Goal: Information Seeking & Learning: Learn about a topic

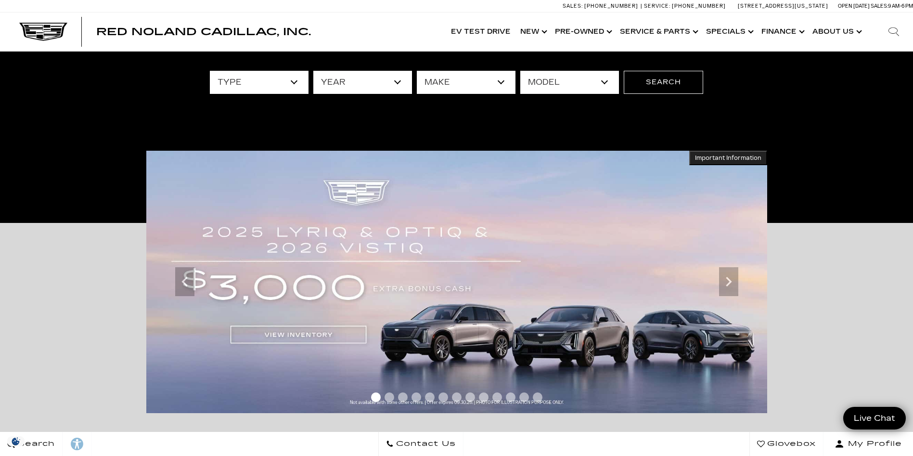
scroll to position [96, 0]
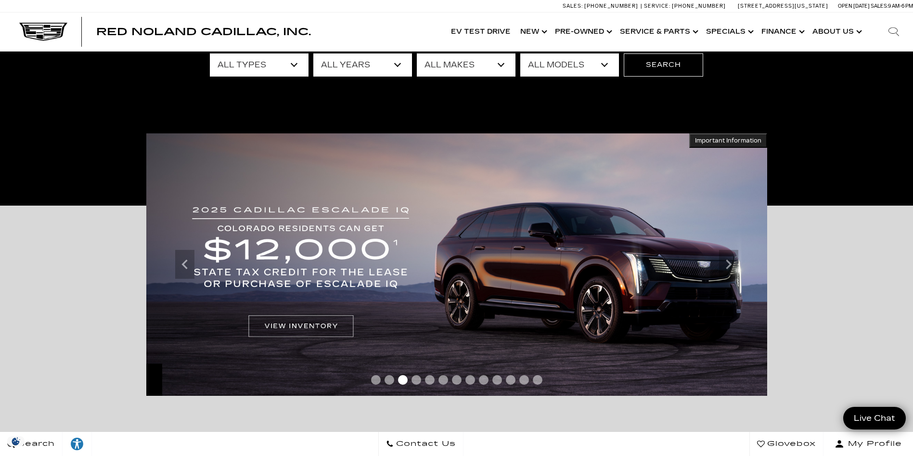
click at [500, 62] on select "All Makes Audi BMW Buick Cadillac Chevrolet Ford Honda Jeep Land Rover Lexus Me…" at bounding box center [466, 64] width 99 height 23
select select "Cadillac"
click at [417, 53] on select "All Makes Audi BMW Buick Cadillac Chevrolet Ford Honda Jeep Land Rover Lexus Me…" at bounding box center [466, 64] width 99 height 23
click at [604, 61] on select "All Models CT4 CT5 DTS Escalade Escalade ESV ESCALADE IQ ESCALADE IQL LYRIQ OPT…" at bounding box center [570, 64] width 99 height 23
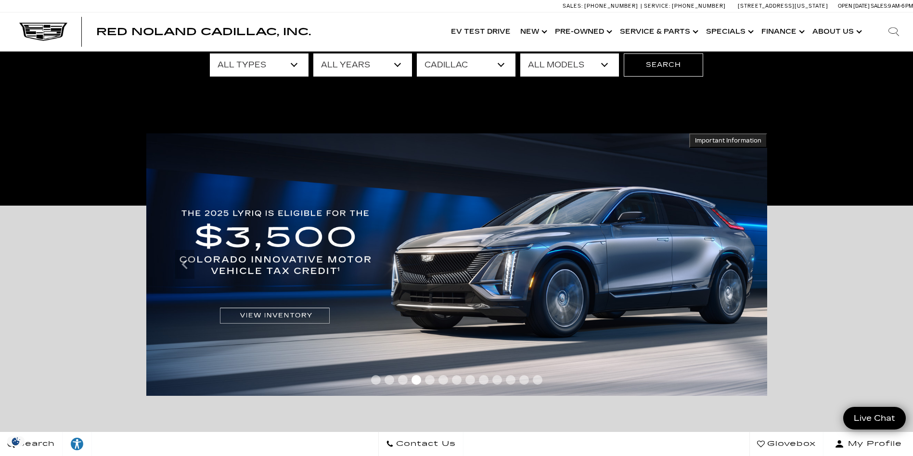
select select "LYRIQ"
click at [521, 53] on select "All Models CT4 CT5 DTS Escalade Escalade ESV ESCALADE IQ ESCALADE IQL LYRIQ OPT…" at bounding box center [570, 64] width 99 height 23
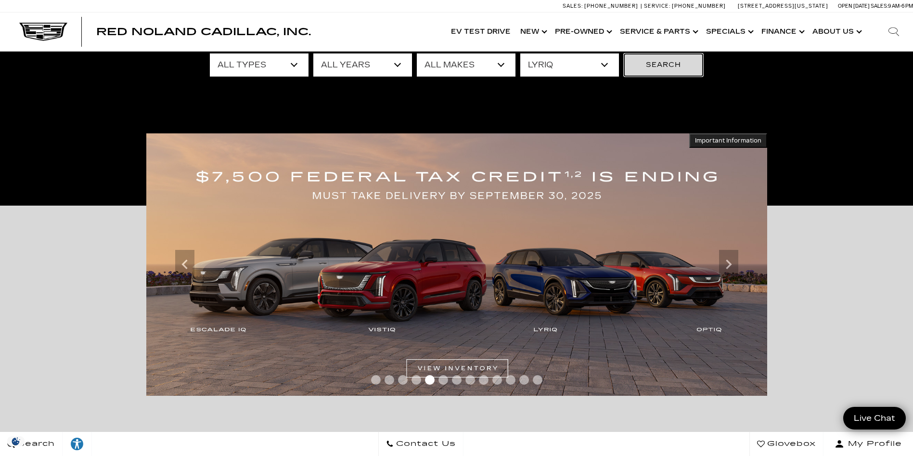
click at [680, 64] on button "Search" at bounding box center [663, 64] width 79 height 23
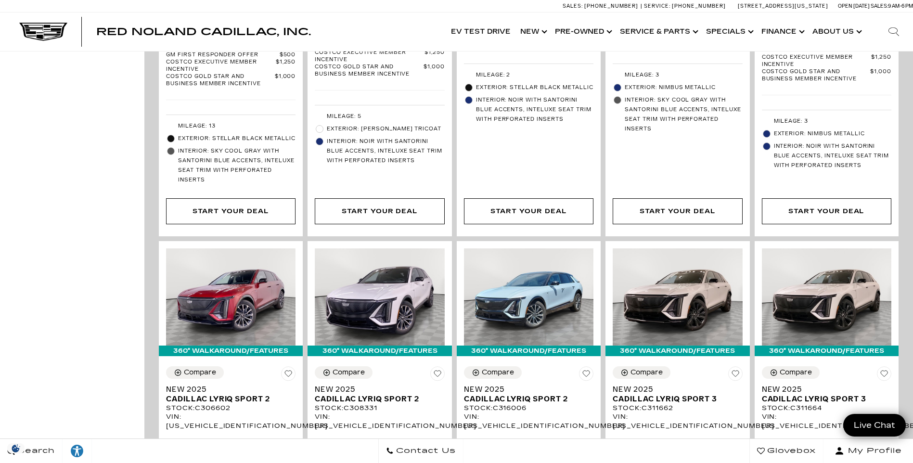
scroll to position [1108, 0]
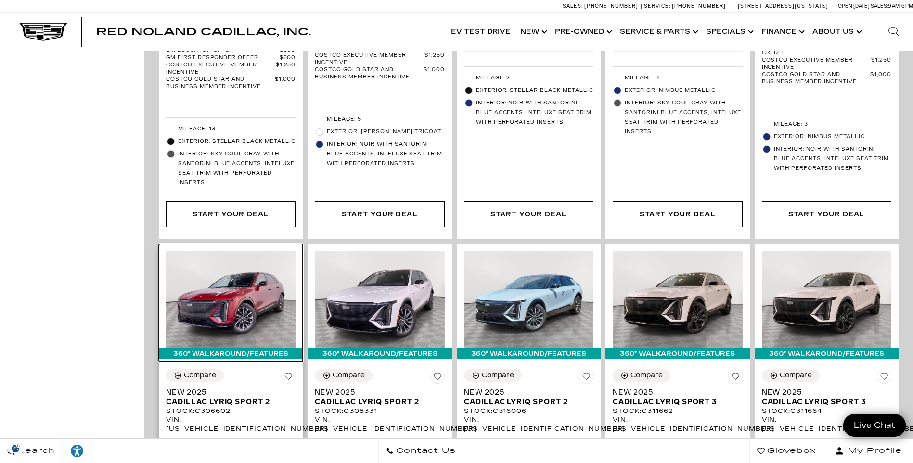
click at [250, 261] on img at bounding box center [231, 299] width 130 height 97
click at [251, 260] on img at bounding box center [231, 299] width 130 height 97
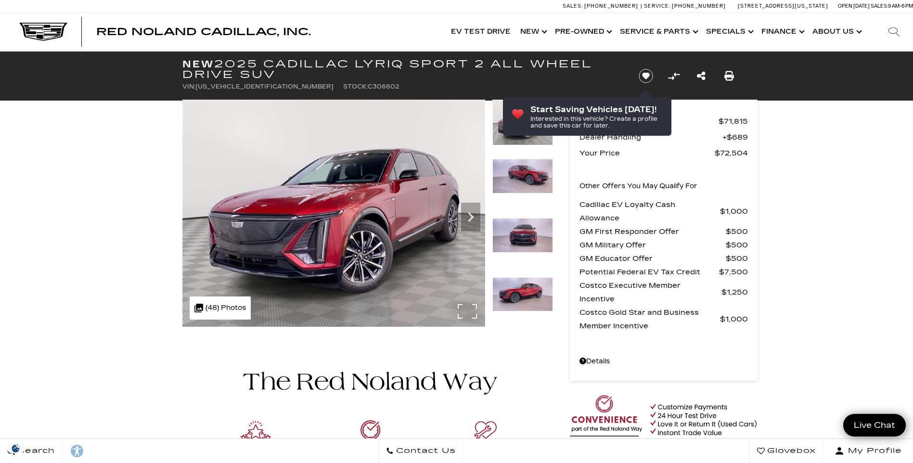
click at [222, 306] on div ".cls-1, .cls-3 { fill: #c50033; } .cls-1 { clip-rule: evenodd; } .cls-2 { clip-…" at bounding box center [220, 308] width 61 height 23
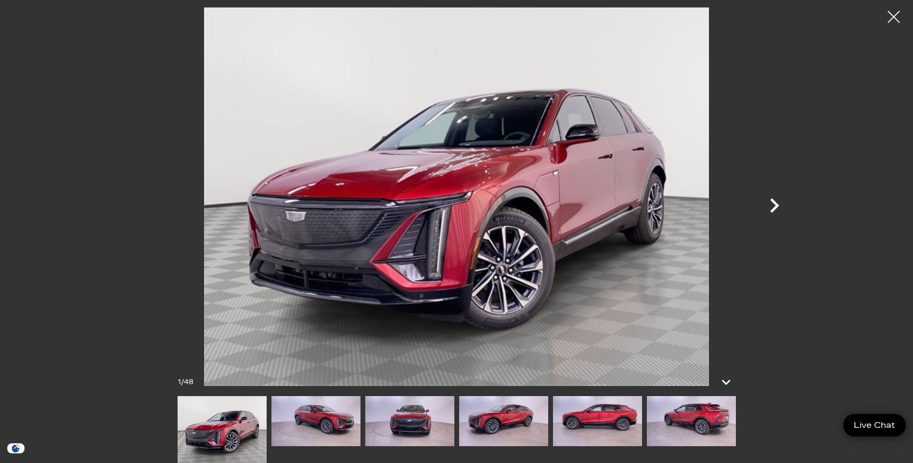
click at [768, 207] on icon "Next" at bounding box center [774, 205] width 29 height 29
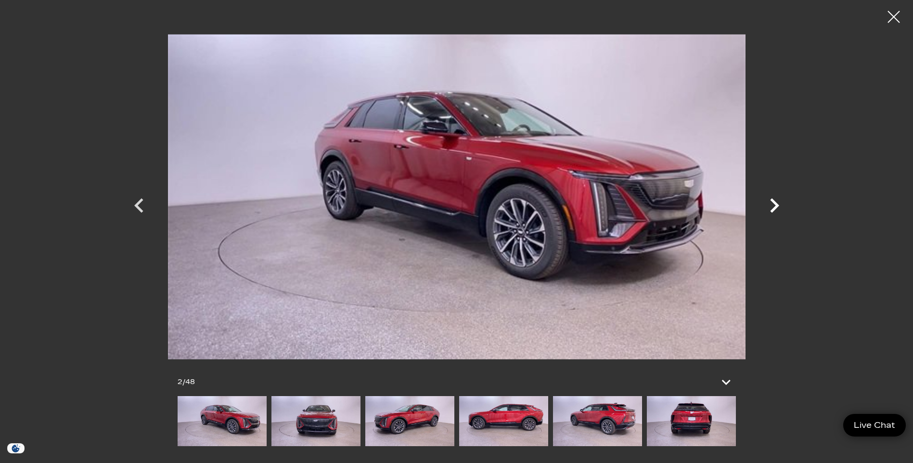
click at [768, 207] on icon "Next" at bounding box center [774, 205] width 29 height 29
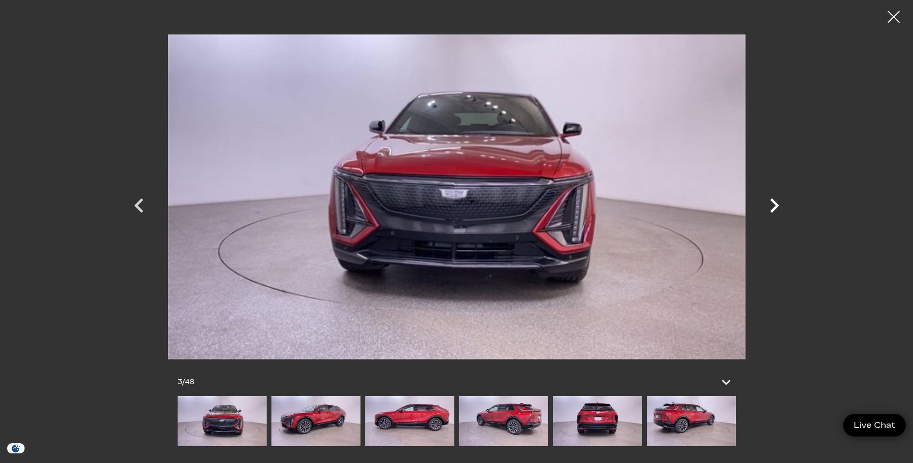
click at [769, 206] on icon "Next" at bounding box center [774, 205] width 29 height 29
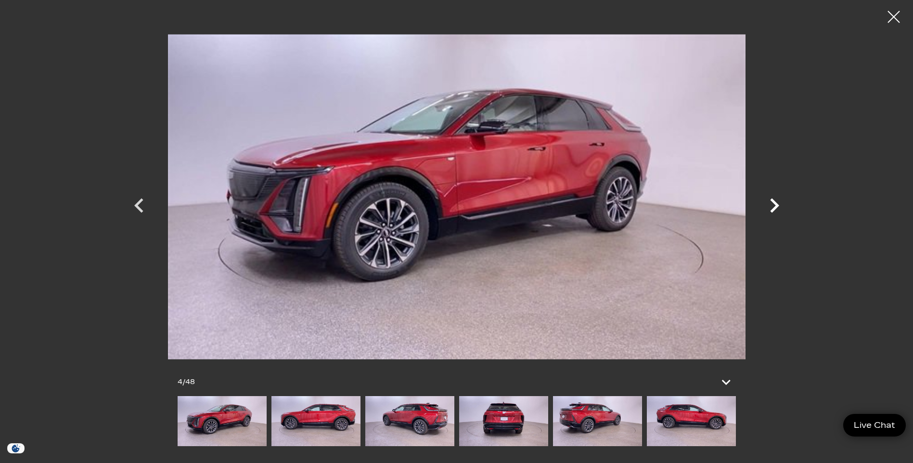
click at [775, 205] on icon "Next" at bounding box center [774, 205] width 29 height 29
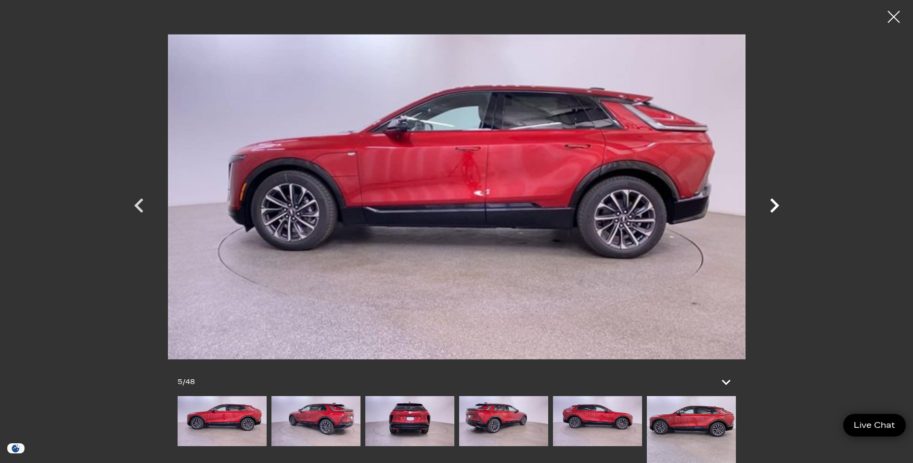
click at [775, 205] on icon "Next" at bounding box center [774, 205] width 29 height 29
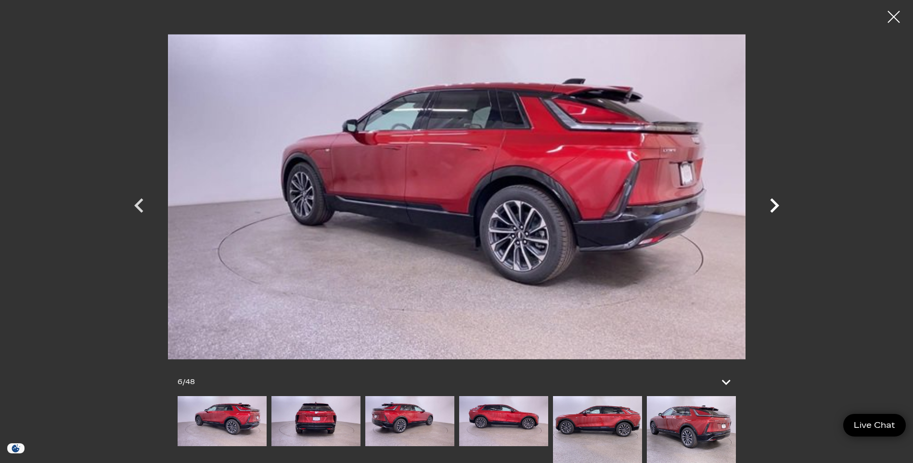
click at [775, 205] on icon "Next" at bounding box center [774, 205] width 29 height 29
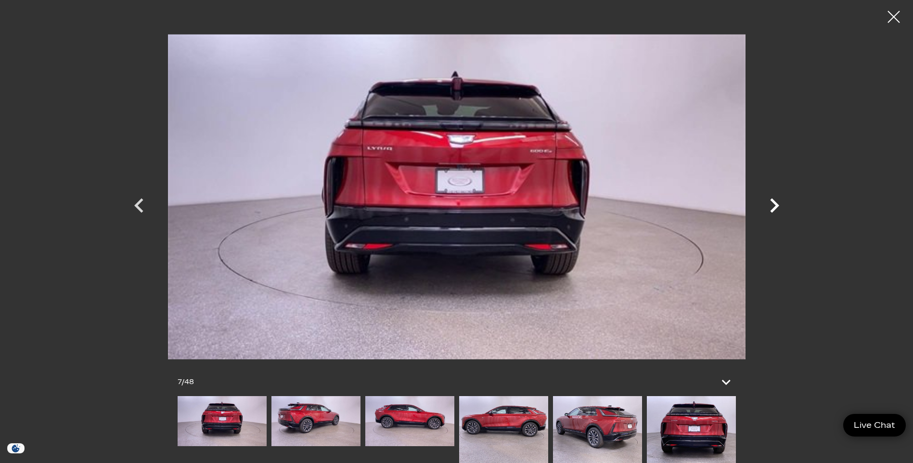
click at [775, 205] on icon "Next" at bounding box center [774, 205] width 29 height 29
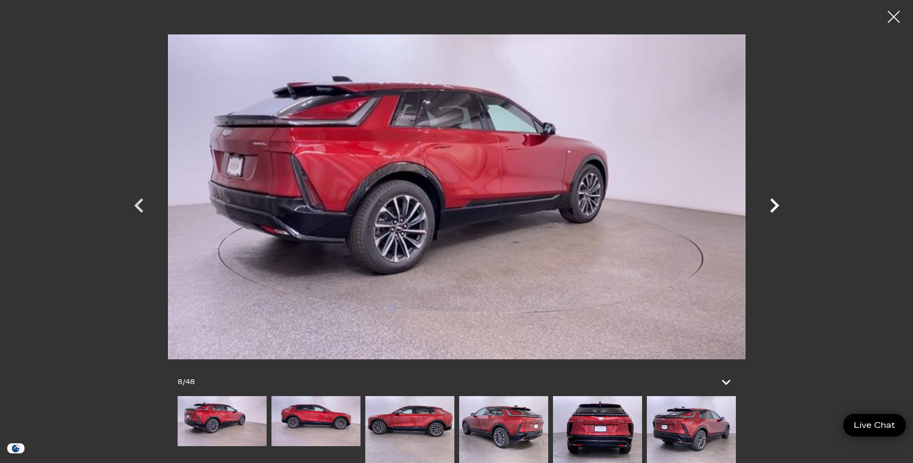
click at [775, 205] on icon "Next" at bounding box center [774, 205] width 29 height 29
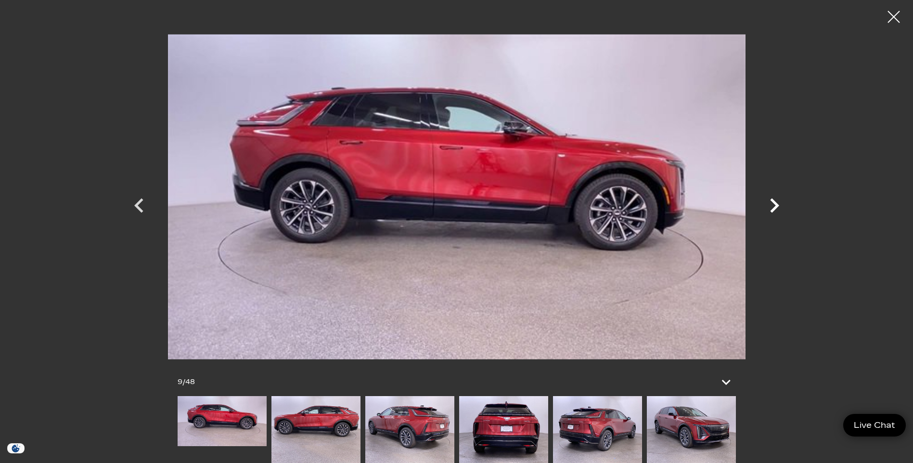
click at [775, 205] on icon "Next" at bounding box center [774, 205] width 29 height 29
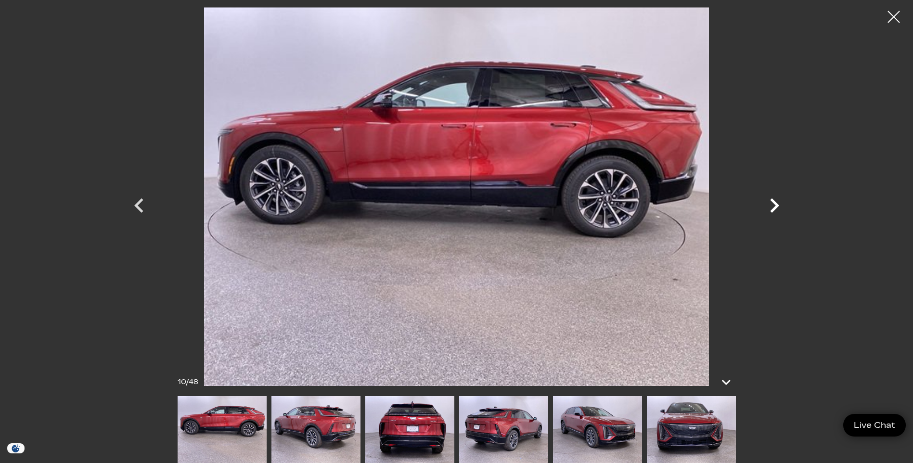
click at [775, 205] on icon "Next" at bounding box center [774, 205] width 29 height 29
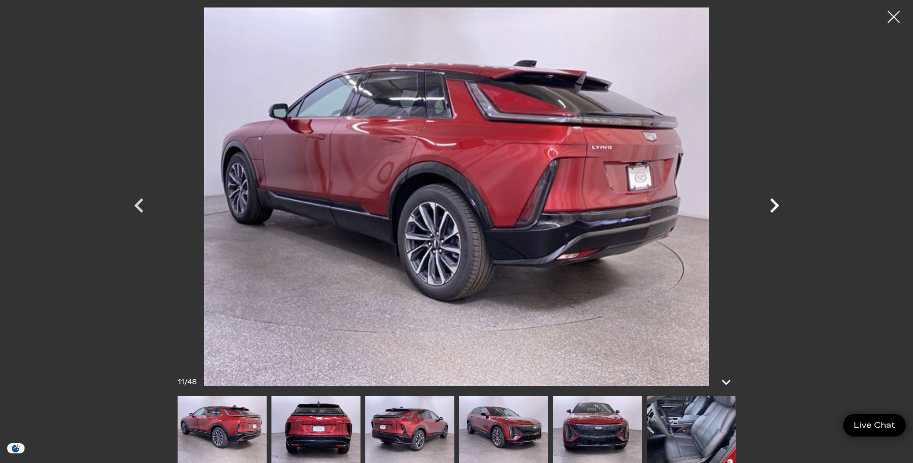
click at [775, 205] on icon "Next" at bounding box center [774, 205] width 29 height 29
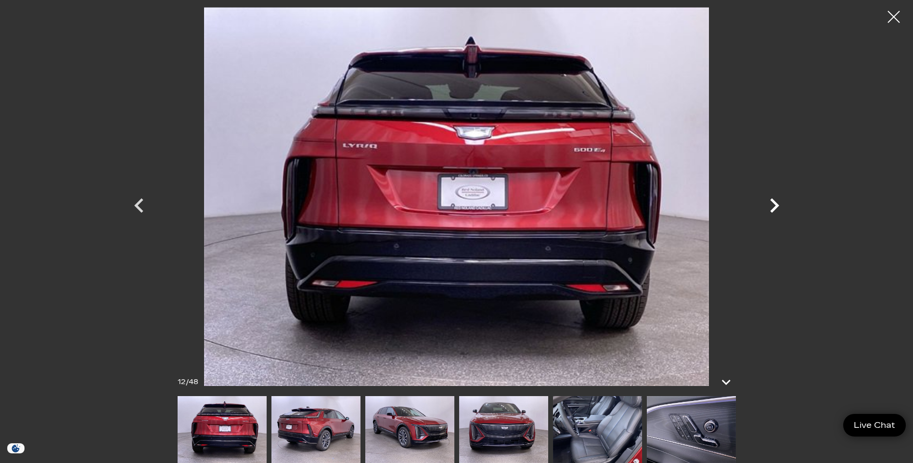
click at [775, 205] on icon "Next" at bounding box center [774, 205] width 29 height 29
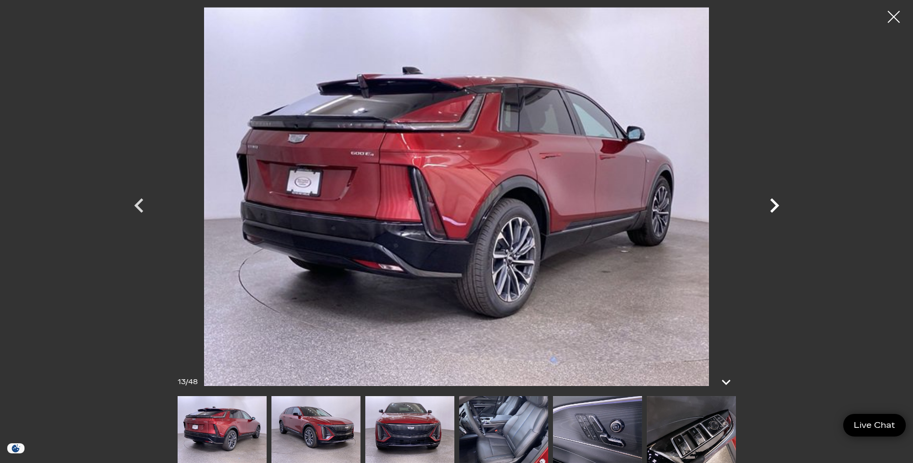
click at [775, 205] on icon "Next" at bounding box center [774, 205] width 29 height 29
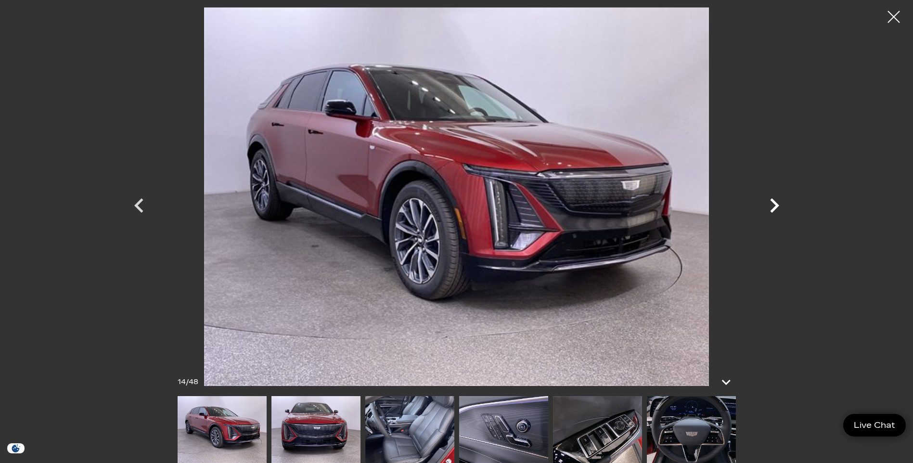
click at [775, 205] on icon "Next" at bounding box center [774, 205] width 29 height 29
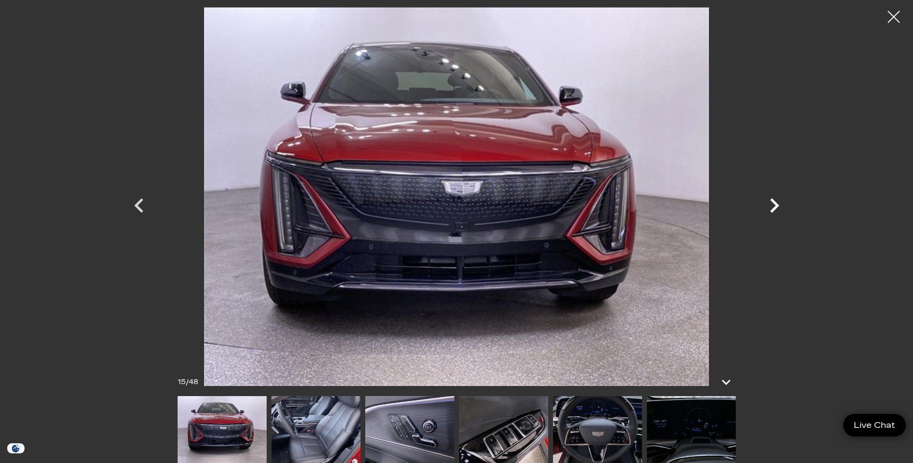
click at [775, 205] on icon "Next" at bounding box center [774, 205] width 29 height 29
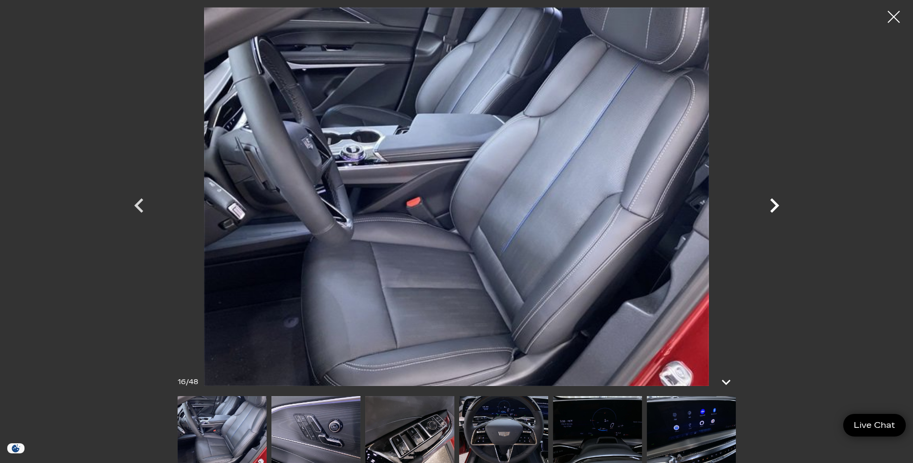
click at [769, 205] on icon "Next" at bounding box center [774, 205] width 29 height 29
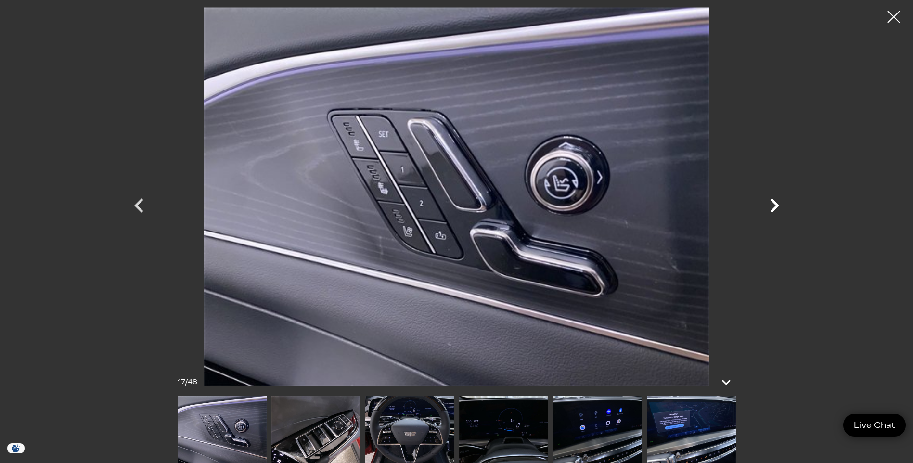
click at [769, 205] on icon "Next" at bounding box center [774, 205] width 29 height 29
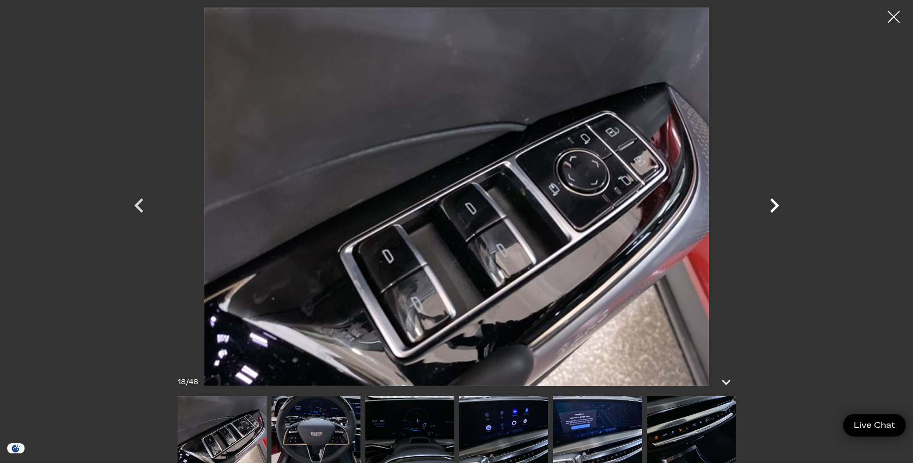
click at [769, 205] on icon "Next" at bounding box center [774, 205] width 29 height 29
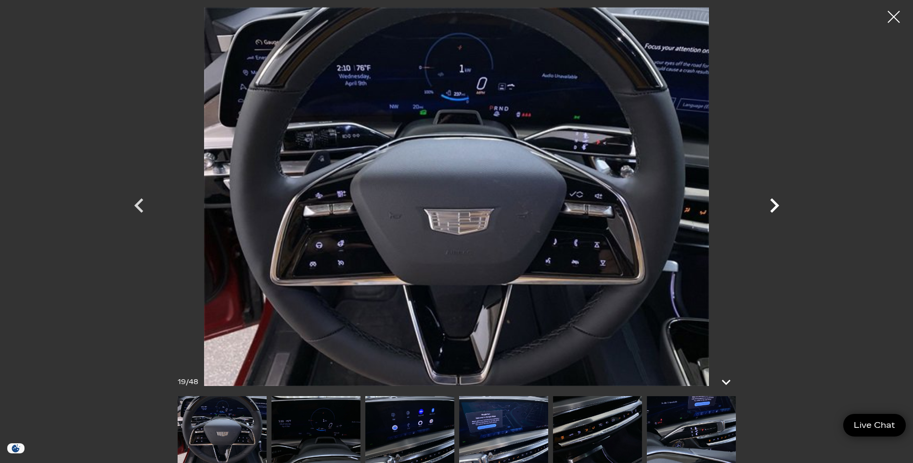
click at [769, 203] on icon "Next" at bounding box center [774, 205] width 29 height 29
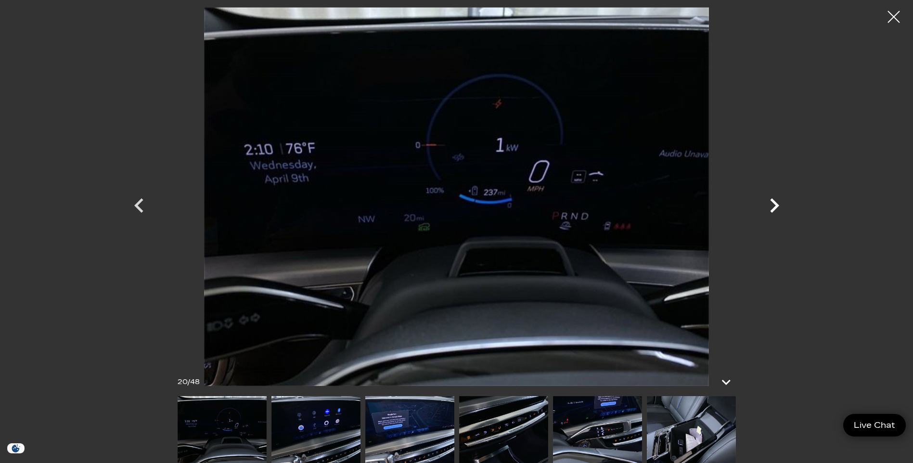
click at [774, 210] on icon "Next" at bounding box center [774, 205] width 9 height 14
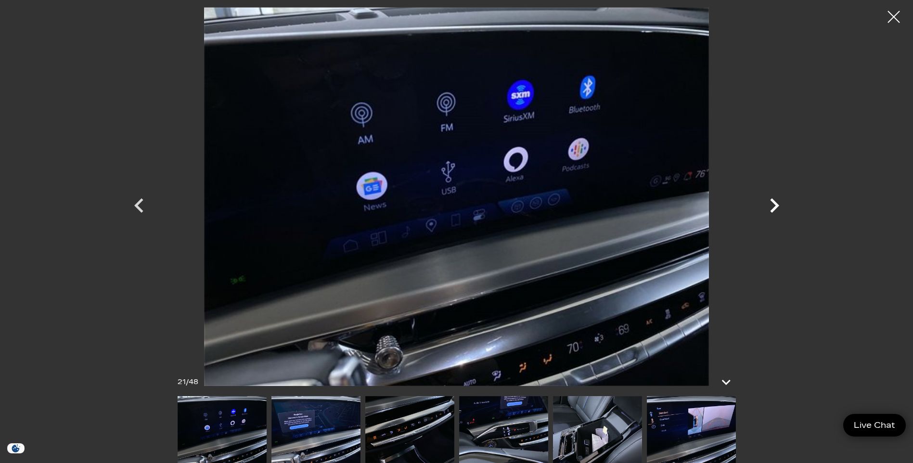
click at [775, 208] on icon "Next" at bounding box center [774, 205] width 9 height 14
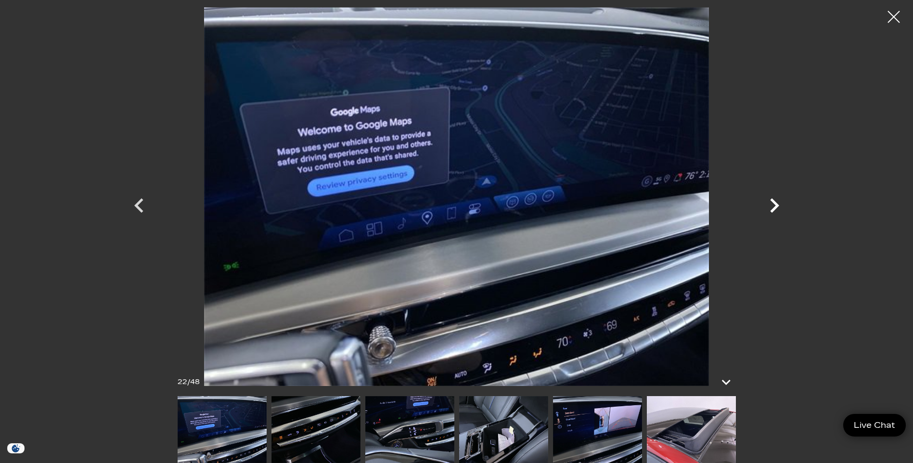
click at [775, 208] on icon "Next" at bounding box center [774, 205] width 9 height 14
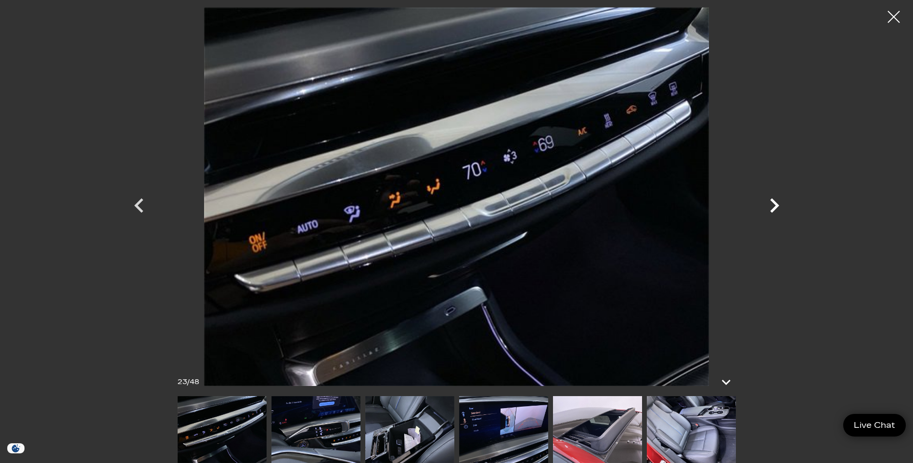
click at [775, 208] on icon "Next" at bounding box center [774, 205] width 9 height 14
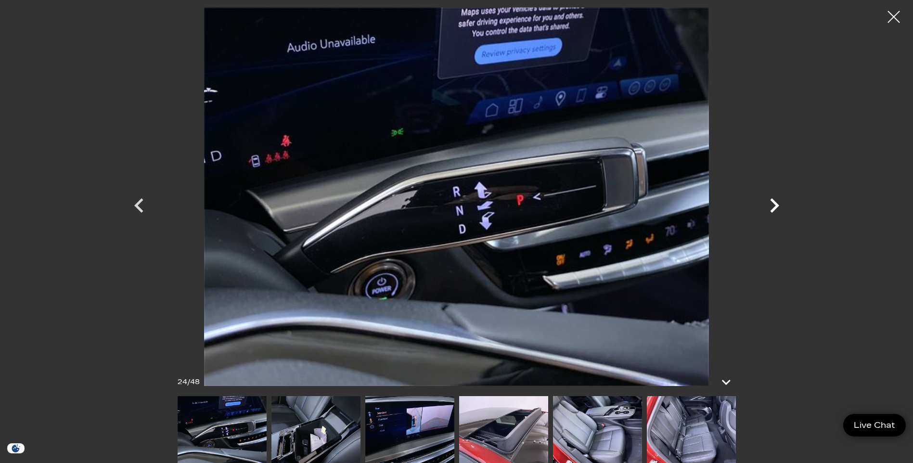
click at [775, 208] on icon "Next" at bounding box center [774, 205] width 9 height 14
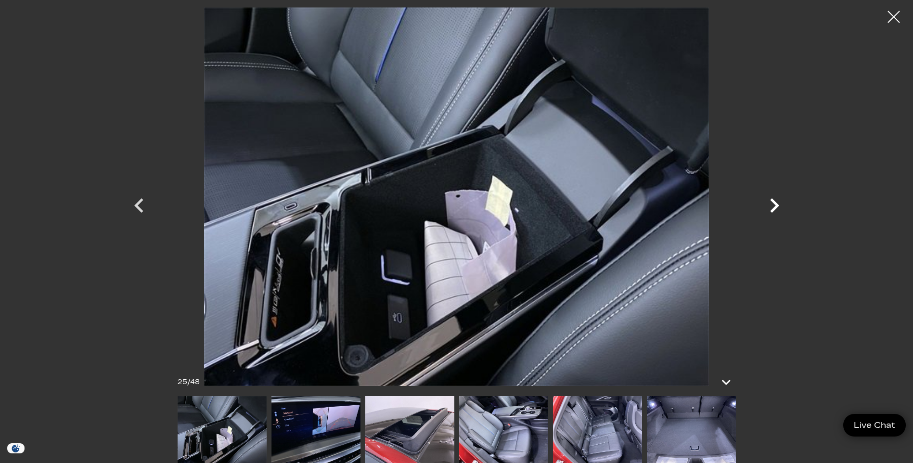
click at [775, 208] on icon "Next" at bounding box center [774, 205] width 9 height 14
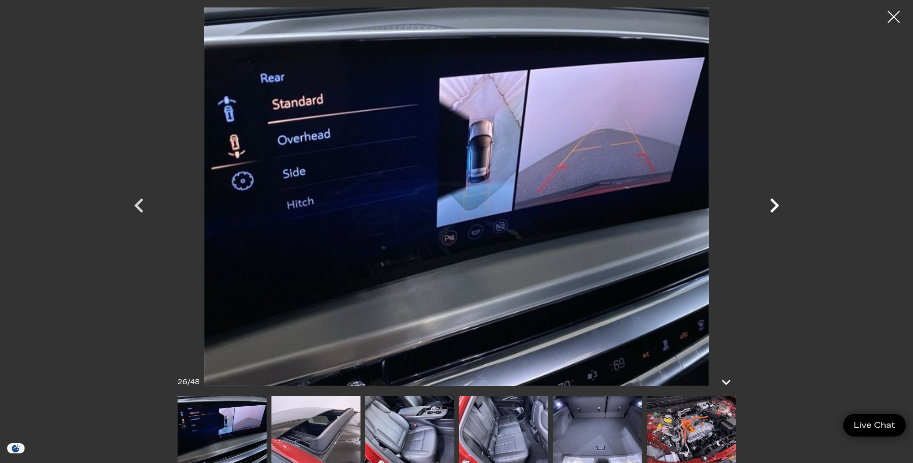
click at [776, 205] on icon "Next" at bounding box center [774, 205] width 9 height 14
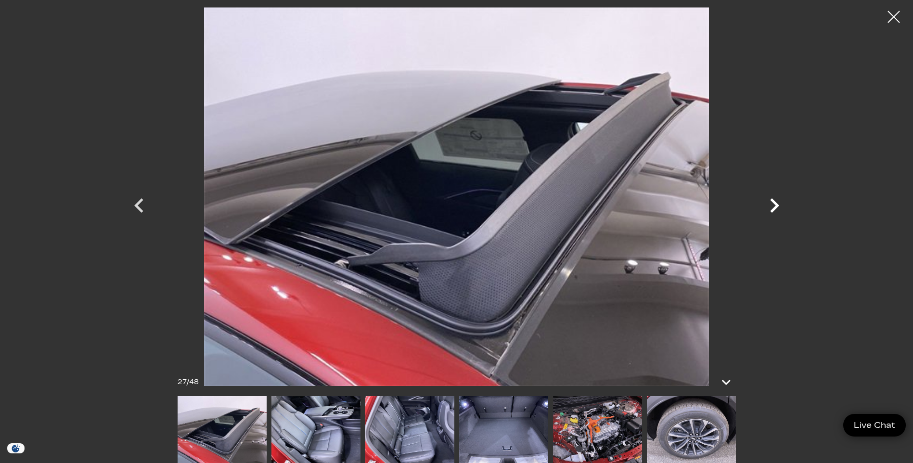
click at [776, 205] on icon "Next" at bounding box center [774, 205] width 9 height 14
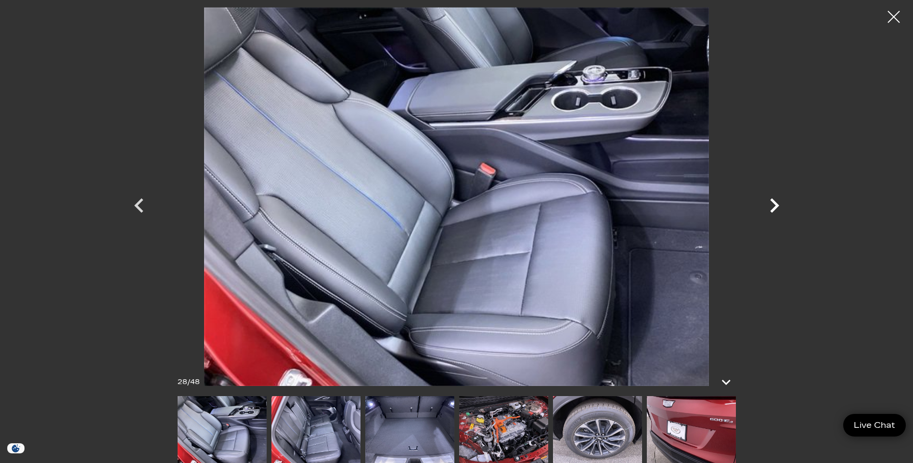
click at [776, 205] on icon "Next" at bounding box center [774, 205] width 9 height 14
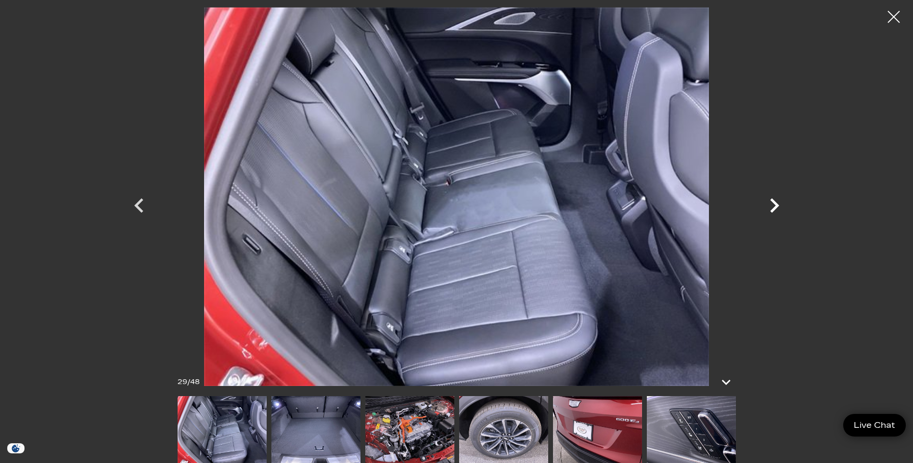
click at [776, 205] on icon "Next" at bounding box center [774, 205] width 9 height 14
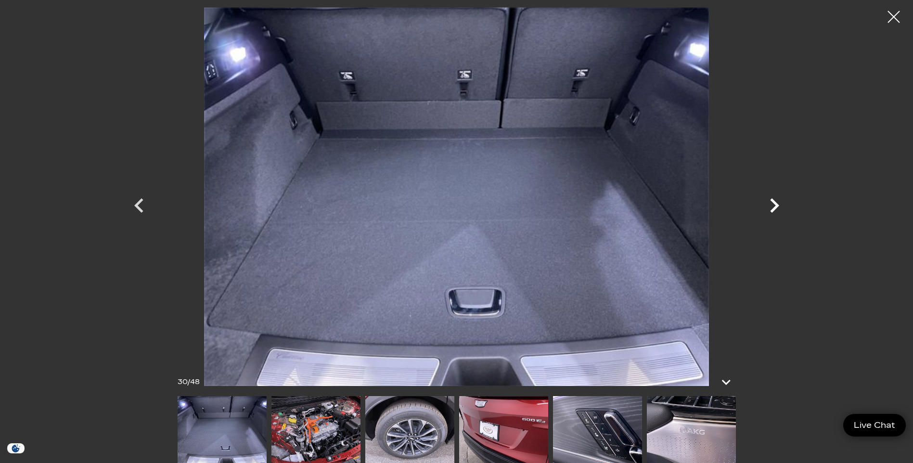
click at [776, 205] on icon "Next" at bounding box center [774, 205] width 9 height 14
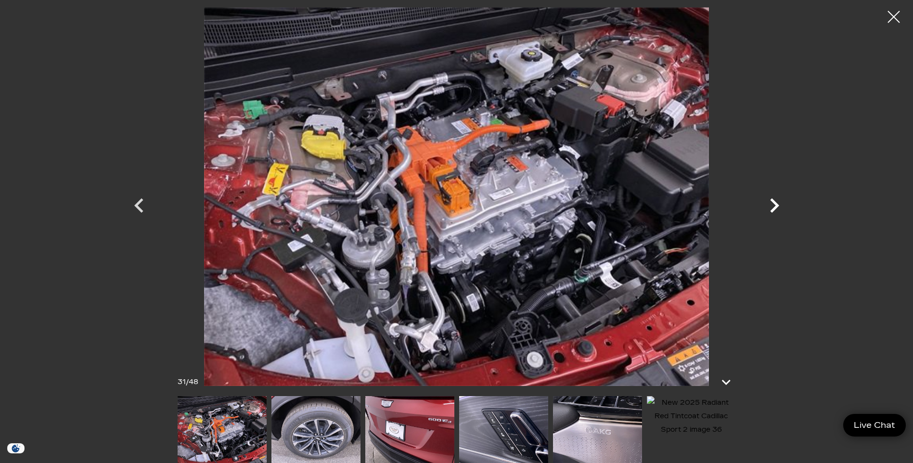
click at [777, 203] on icon "Next" at bounding box center [774, 205] width 9 height 14
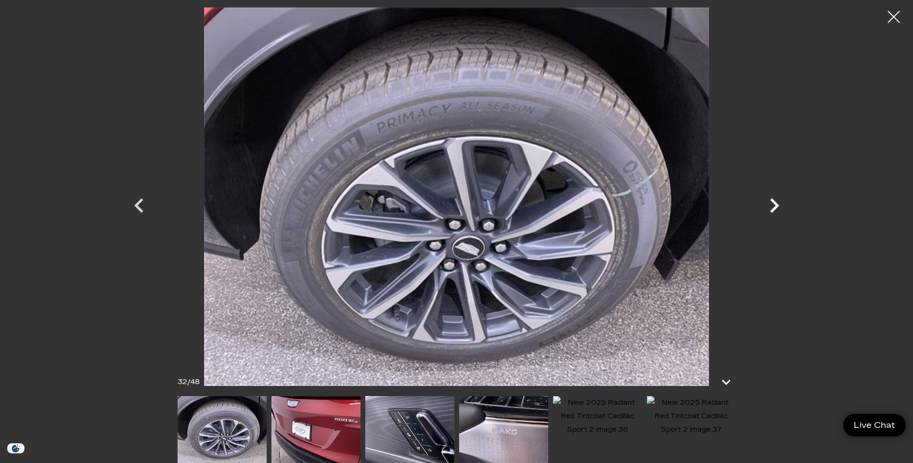
click at [777, 203] on icon "Next" at bounding box center [774, 205] width 9 height 14
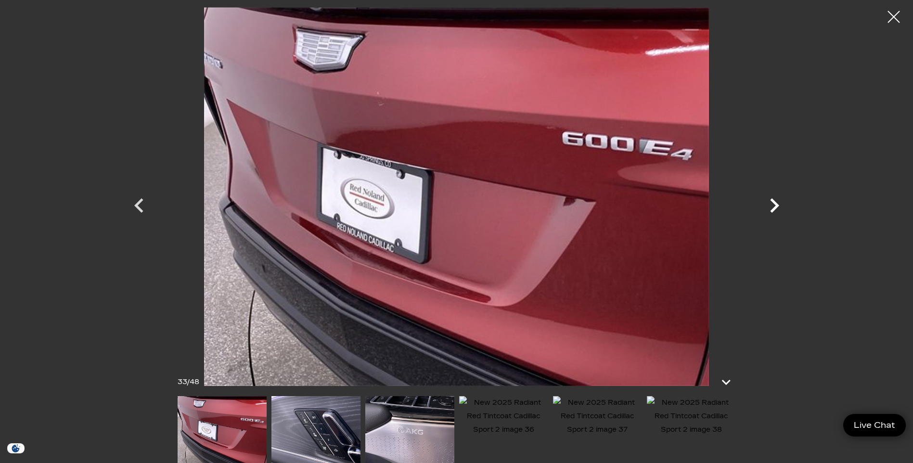
click at [777, 203] on icon "Next" at bounding box center [774, 205] width 9 height 14
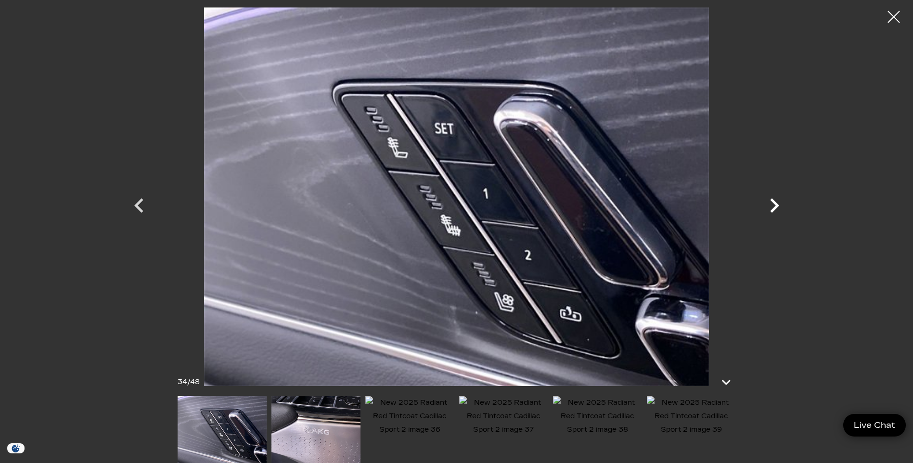
click at [781, 204] on icon "Next" at bounding box center [774, 205] width 29 height 29
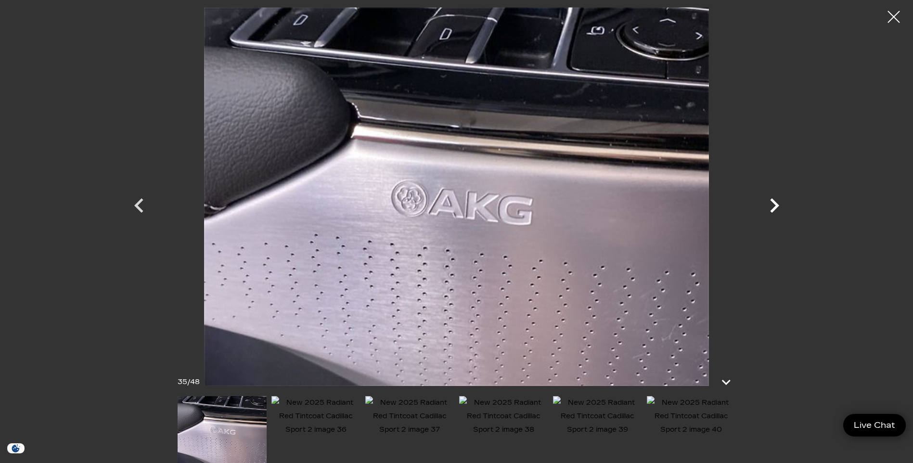
click at [771, 203] on icon "Next" at bounding box center [774, 205] width 29 height 29
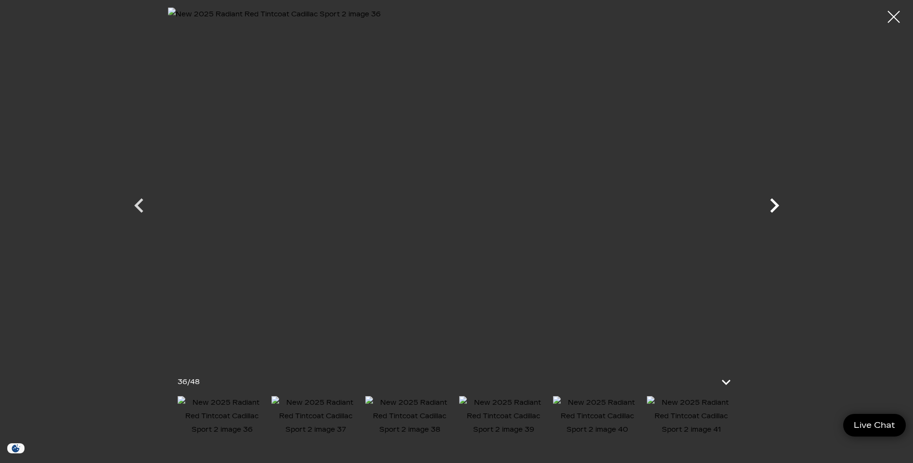
click at [771, 203] on icon "Next" at bounding box center [774, 205] width 29 height 29
click at [895, 13] on div at bounding box center [895, 17] width 26 height 26
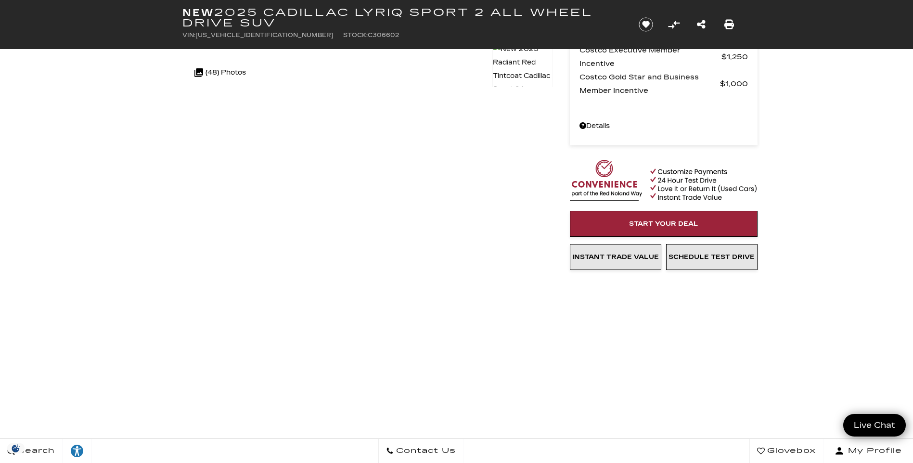
scroll to position [241, 0]
